Goal: Find contact information: Find contact information

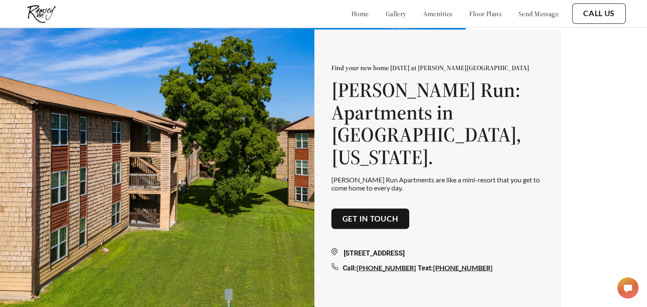
click at [351, 14] on link "home" at bounding box center [359, 13] width 17 height 9
click at [529, 11] on link "send message" at bounding box center [539, 13] width 40 height 9
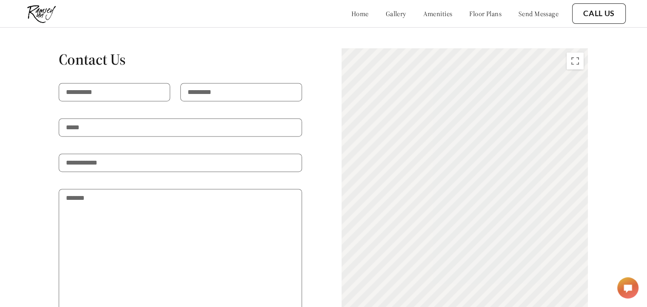
scroll to position [1383, 0]
